Goal: Task Accomplishment & Management: Manage account settings

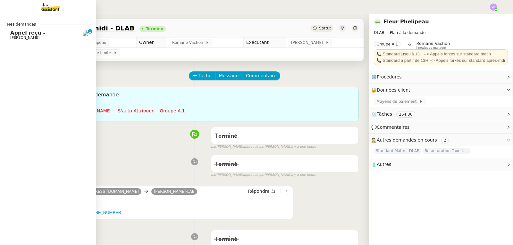
click at [29, 37] on span "[PERSON_NAME]" at bounding box center [24, 38] width 29 height 4
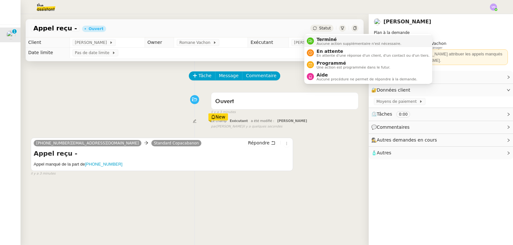
click at [320, 41] on span "Terminé" at bounding box center [358, 39] width 85 height 5
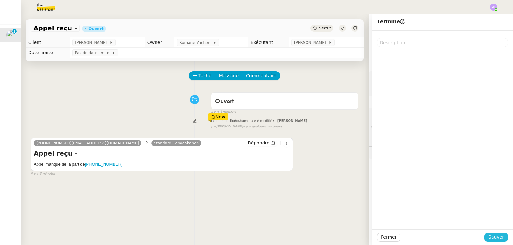
click at [492, 237] on span "Sauver" at bounding box center [496, 237] width 16 height 7
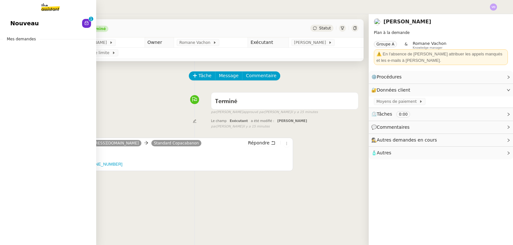
drag, startPoint x: 19, startPoint y: 22, endPoint x: 189, endPoint y: 29, distance: 170.2
click at [20, 22] on span "Nouveau" at bounding box center [24, 24] width 29 height 10
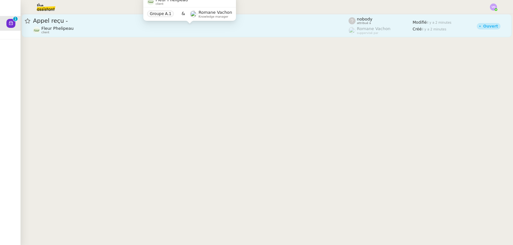
click at [275, 30] on div "Fleur Phelipeau client" at bounding box center [190, 30] width 315 height 8
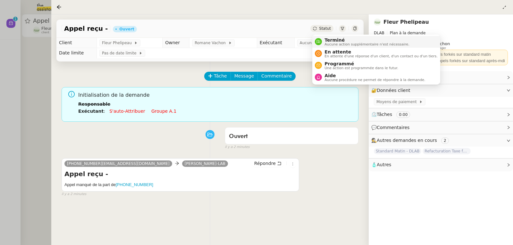
click at [332, 39] on span "Terminé" at bounding box center [366, 39] width 85 height 5
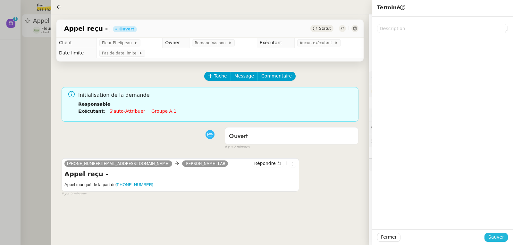
click at [493, 235] on span "Sauver" at bounding box center [496, 237] width 16 height 7
